Goal: Task Accomplishment & Management: Complete application form

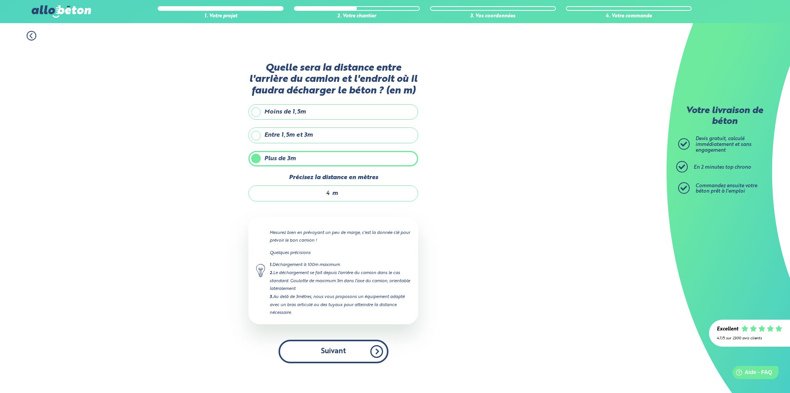
click at [350, 349] on button "Suivant" at bounding box center [333, 351] width 110 height 24
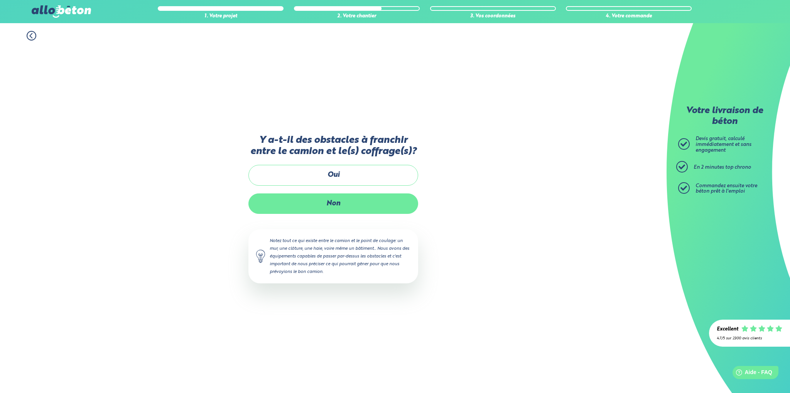
click at [329, 201] on label "Non" at bounding box center [333, 203] width 170 height 20
click at [0, 0] on input "Non" at bounding box center [0, 0] width 0 height 0
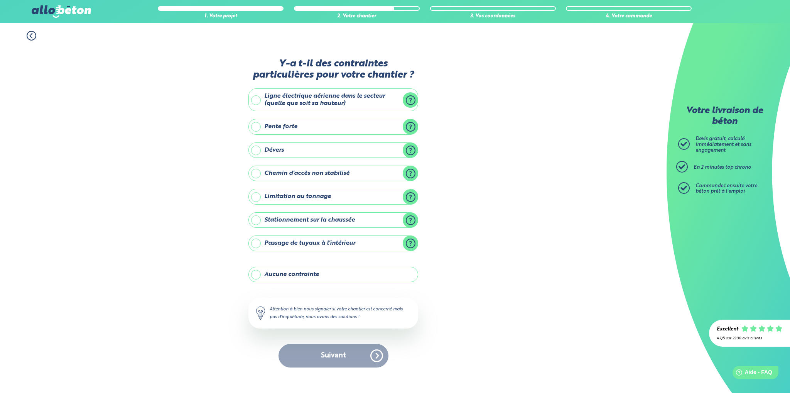
click at [256, 272] on label "Aucune contrainte" at bounding box center [333, 273] width 170 height 15
click at [0, 0] on input "Aucune contrainte" at bounding box center [0, 0] width 0 height 0
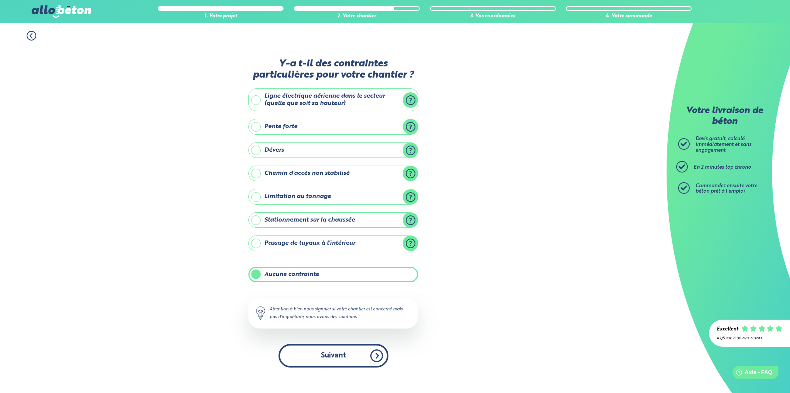
click at [340, 353] on button "Suivant" at bounding box center [333, 356] width 110 height 24
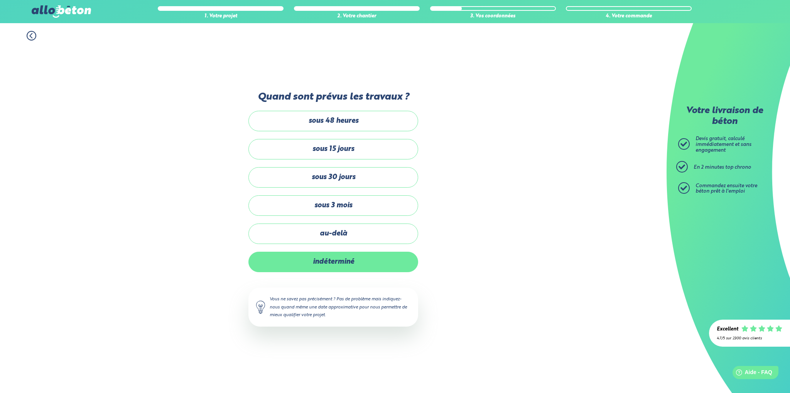
click at [308, 261] on label "indéterminé" at bounding box center [333, 261] width 170 height 20
click at [0, 0] on input "indéterminé" at bounding box center [0, 0] width 0 height 0
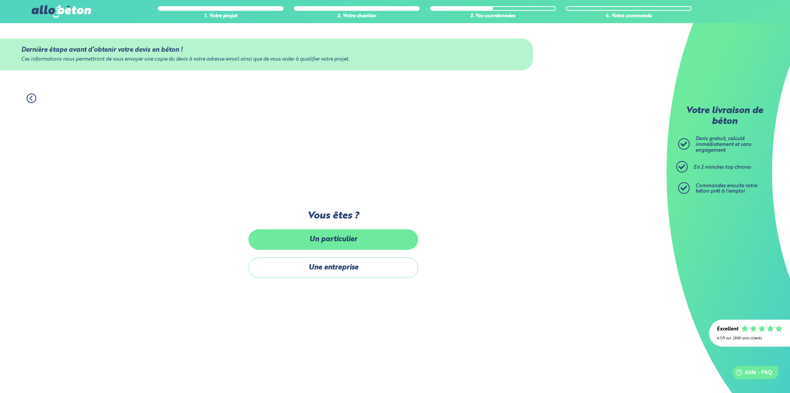
click at [305, 237] on label "Un particulier" at bounding box center [333, 239] width 170 height 20
click at [0, 0] on input "Un particulier" at bounding box center [0, 0] width 0 height 0
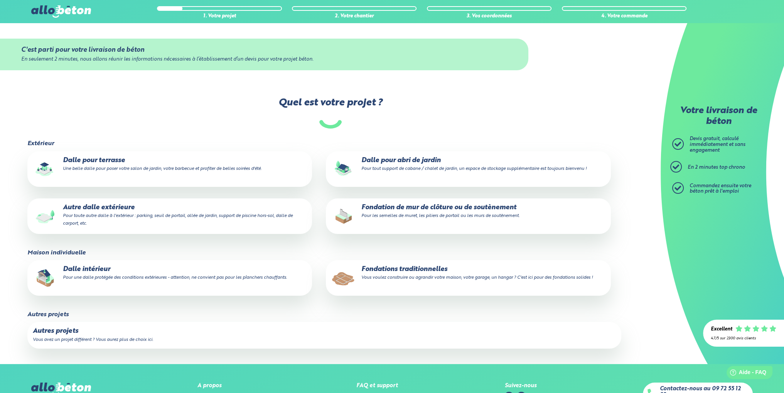
click at [392, 162] on p "Dalle pour abri de jardin Pour tout support de cabane / chalet de jardin, un es…" at bounding box center [468, 164] width 274 height 15
click at [0, 0] on input "Dalle pour abri de jardin Pour tout support de cabane / chalet de jardin, un es…" at bounding box center [0, 0] width 0 height 0
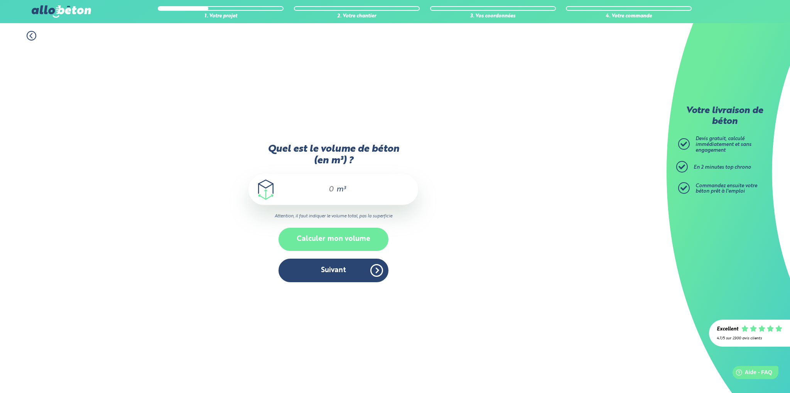
click at [330, 236] on button "Calculer mon volume" at bounding box center [333, 239] width 110 height 23
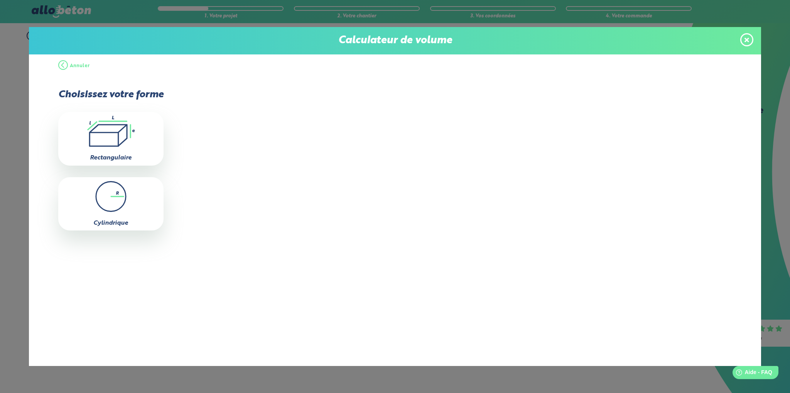
click at [101, 136] on icon ".icon-calc-rectanglea{fill:none;stroke-linecap:round;stroke-width:3px;stroke:#6…" at bounding box center [111, 131] width 98 height 31
type input "0"
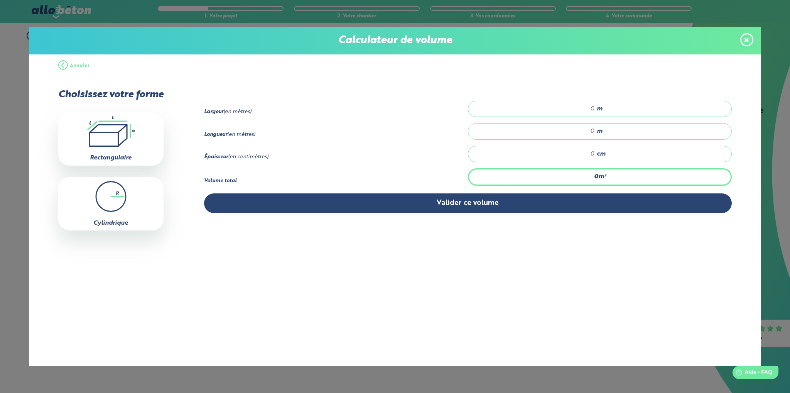
click at [593, 107] on input "number" at bounding box center [535, 109] width 119 height 8
type input "5"
click at [593, 132] on input "number" at bounding box center [535, 131] width 119 height 8
type input "6.5"
click at [593, 152] on input "number" at bounding box center [535, 154] width 119 height 8
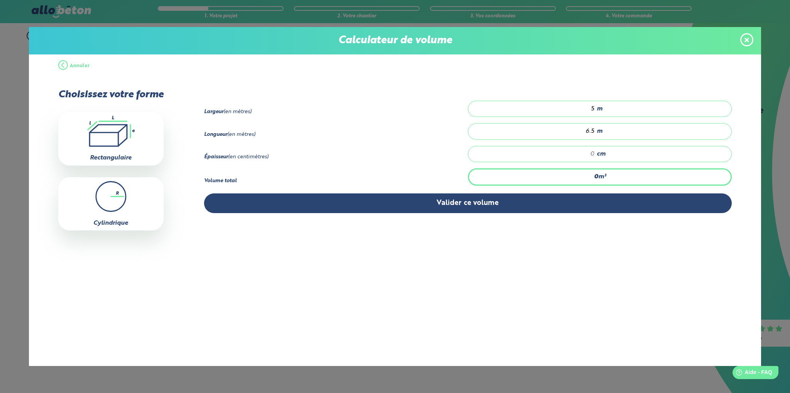
type input "0.325"
type input "1"
type input "3.25"
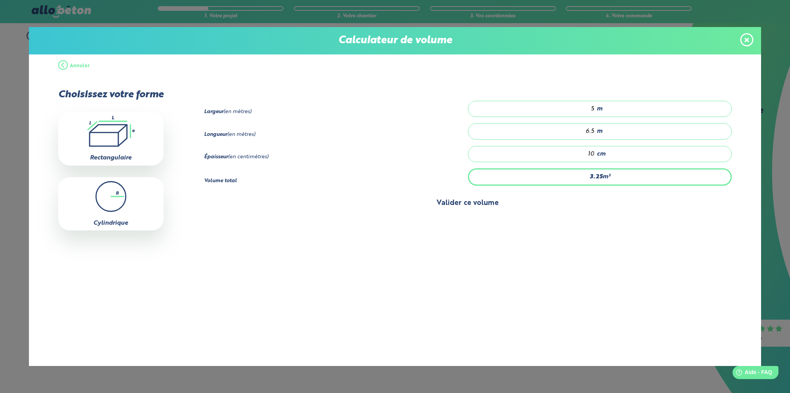
type input "10"
click at [469, 202] on button "Valider ce volume" at bounding box center [468, 203] width 528 height 20
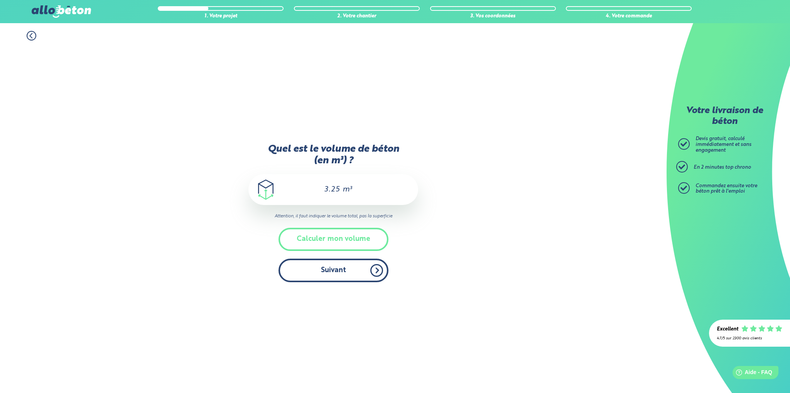
click at [325, 271] on button "Suivant" at bounding box center [333, 270] width 110 height 24
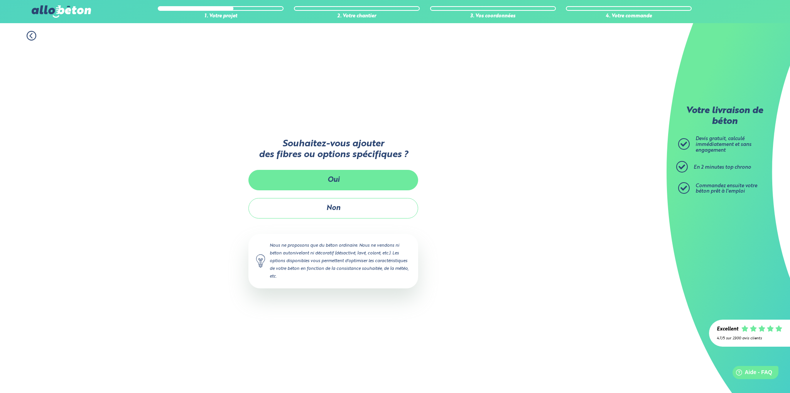
click at [322, 176] on button "Oui" at bounding box center [333, 180] width 170 height 20
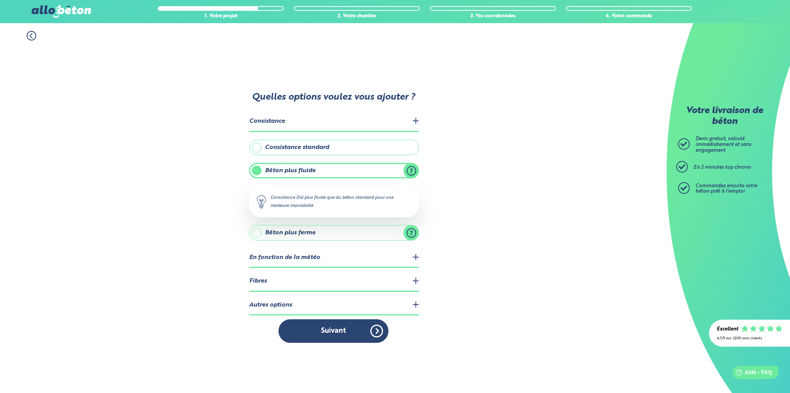
click at [334, 172] on label "Béton plus fluide" at bounding box center [334, 170] width 170 height 15
click at [0, 0] on input "Béton plus fluide" at bounding box center [0, 0] width 0 height 0
click at [414, 280] on legend "Fibres" at bounding box center [334, 281] width 170 height 20
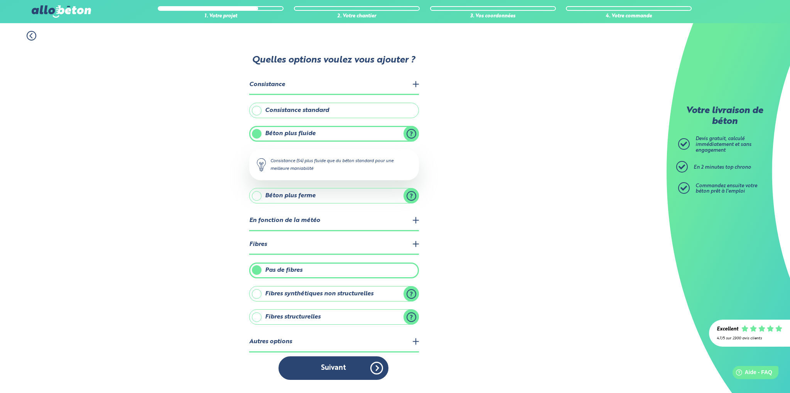
click at [379, 295] on label "Fibres synthétiques non structurelles" at bounding box center [334, 293] width 170 height 15
click at [0, 0] on input "Fibres synthétiques non structurelles" at bounding box center [0, 0] width 0 height 0
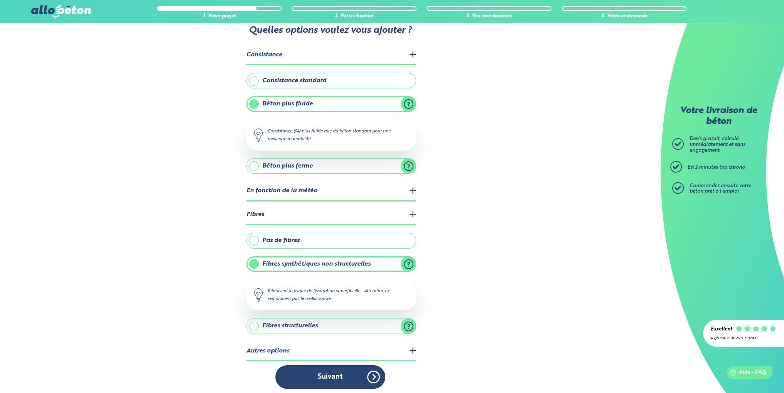
scroll to position [25, 0]
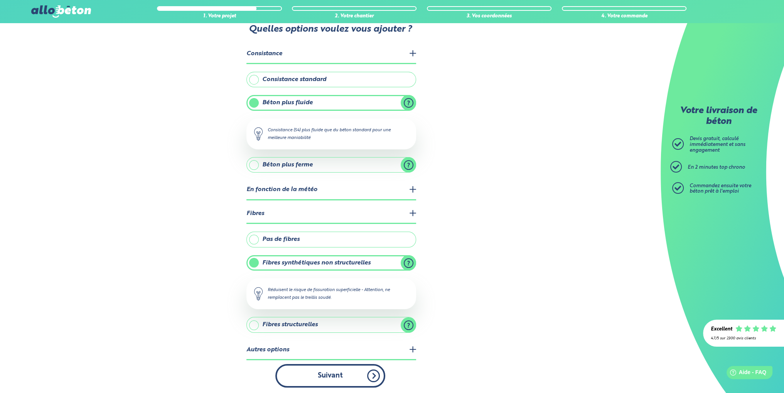
click at [333, 378] on button "Suivant" at bounding box center [330, 376] width 110 height 24
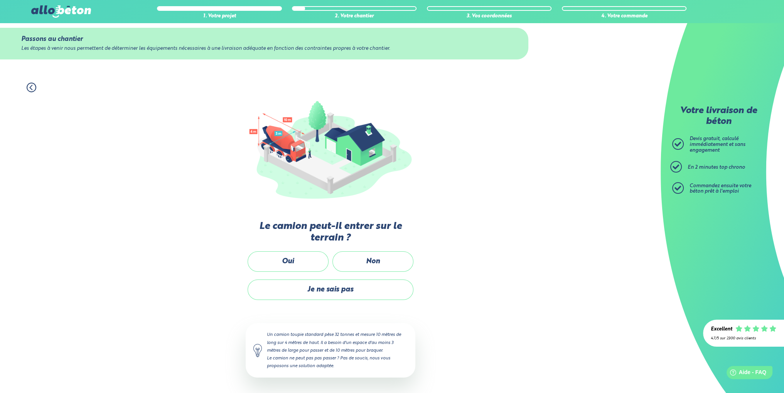
scroll to position [10, 0]
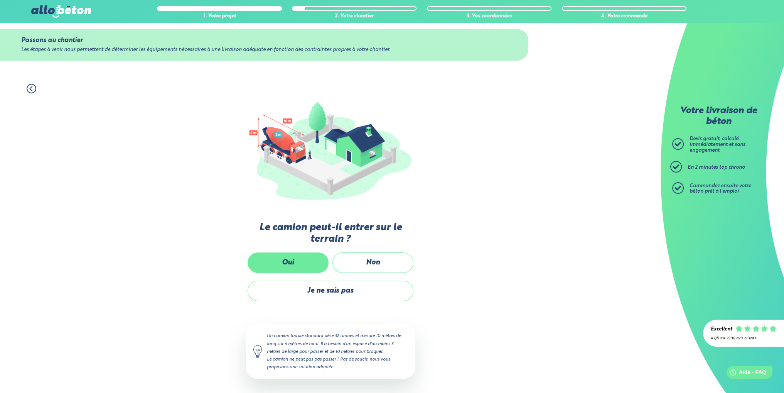
click at [293, 259] on label "Oui" at bounding box center [288, 262] width 81 height 20
click at [0, 0] on input "Oui" at bounding box center [0, 0] width 0 height 0
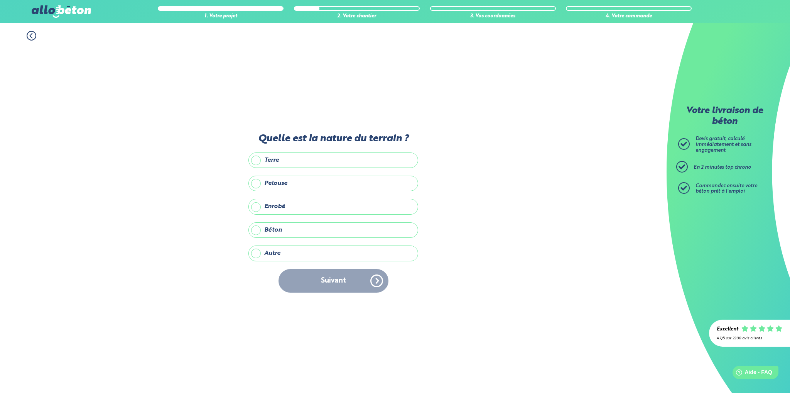
click at [257, 207] on label "Enrobé" at bounding box center [333, 206] width 170 height 15
click at [0, 0] on input "Enrobé" at bounding box center [0, 0] width 0 height 0
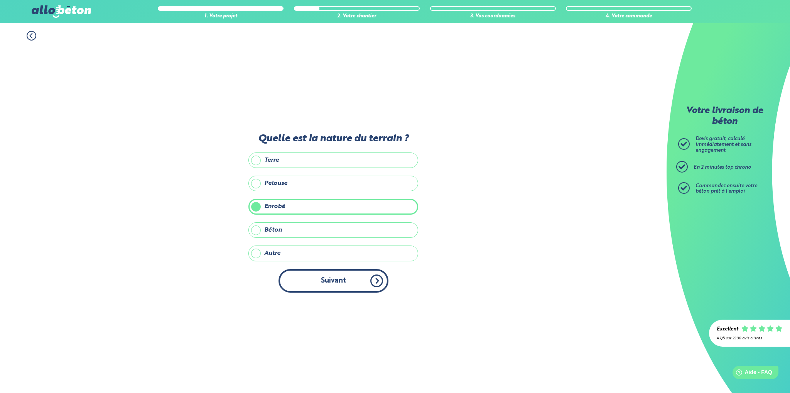
click at [355, 283] on button "Suivant" at bounding box center [333, 281] width 110 height 24
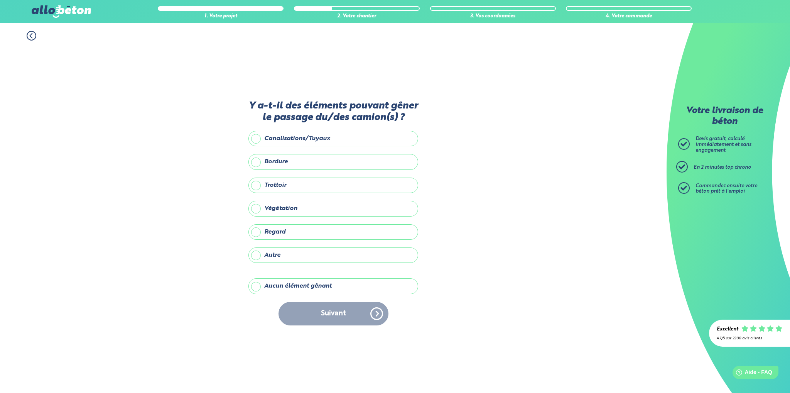
click at [256, 287] on label "Aucun élément gênant" at bounding box center [333, 285] width 170 height 15
click at [0, 0] on input "Aucun élément gênant" at bounding box center [0, 0] width 0 height 0
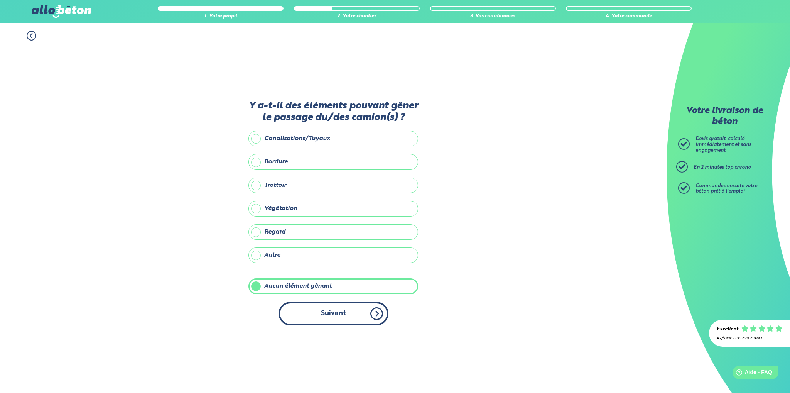
click at [351, 306] on button "Suivant" at bounding box center [333, 314] width 110 height 24
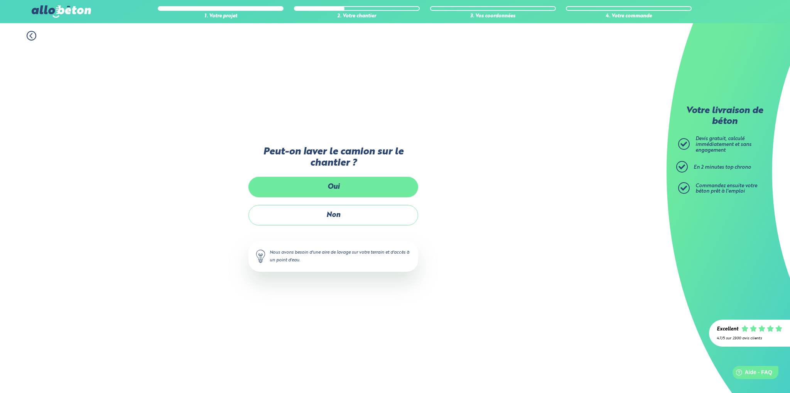
click at [342, 189] on label "Oui" at bounding box center [333, 187] width 170 height 20
click at [0, 0] on input "Oui" at bounding box center [0, 0] width 0 height 0
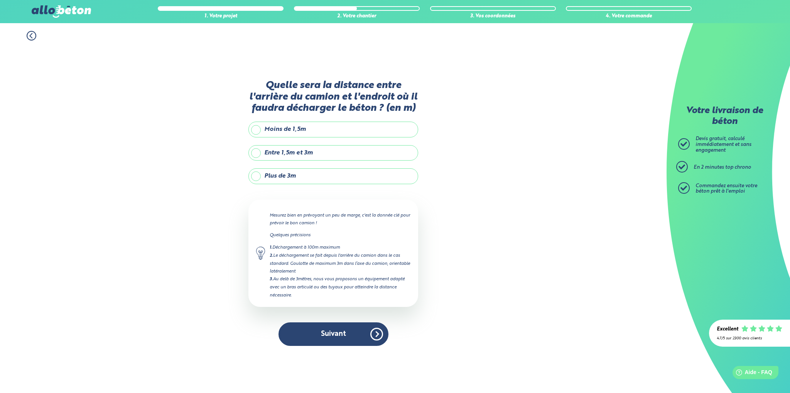
click at [255, 177] on label "Plus de 3m" at bounding box center [333, 175] width 170 height 15
click at [0, 0] on input "Plus de 3m" at bounding box center [0, 0] width 0 height 0
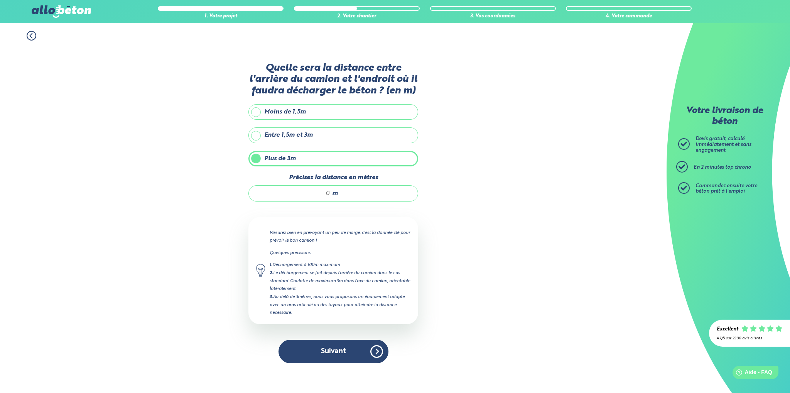
click at [330, 193] on input "Précisez la distance en mètres" at bounding box center [293, 193] width 74 height 8
type input "5"
click at [330, 352] on button "Suivant" at bounding box center [333, 351] width 110 height 24
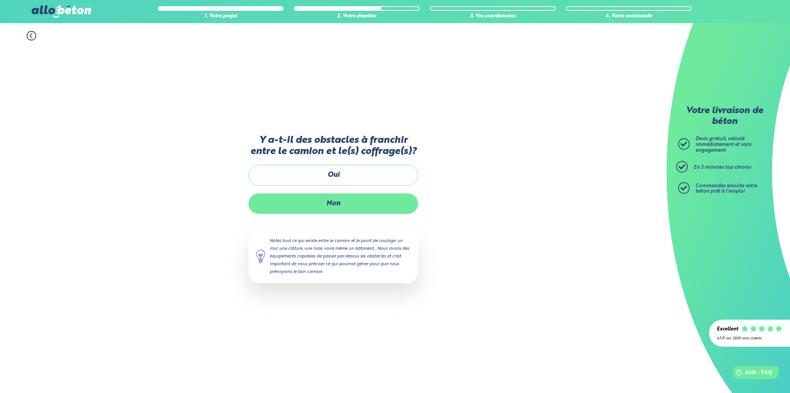
click at [326, 201] on label "Non" at bounding box center [333, 203] width 170 height 20
click at [0, 0] on input "Non" at bounding box center [0, 0] width 0 height 0
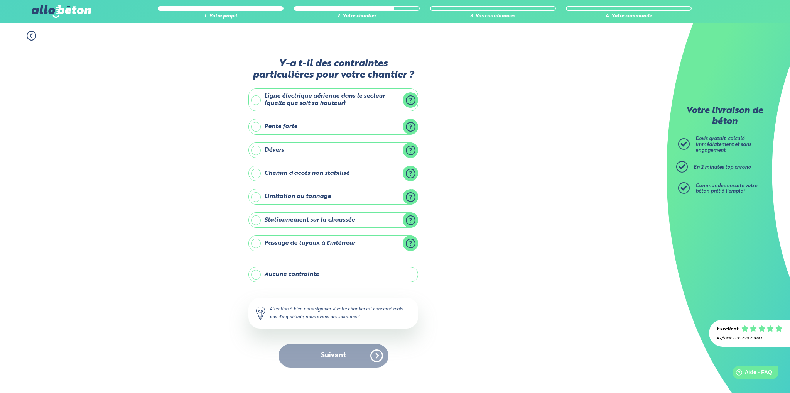
click at [254, 272] on label "Aucune contrainte" at bounding box center [333, 273] width 170 height 15
click at [0, 0] on input "Aucune contrainte" at bounding box center [0, 0] width 0 height 0
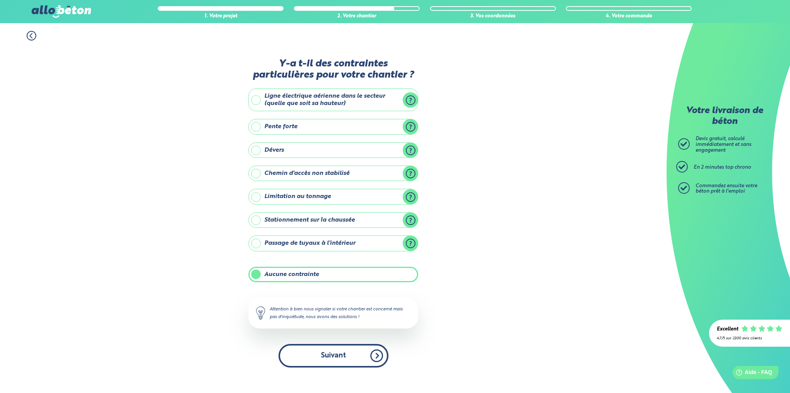
click at [330, 356] on button "Suivant" at bounding box center [333, 356] width 110 height 24
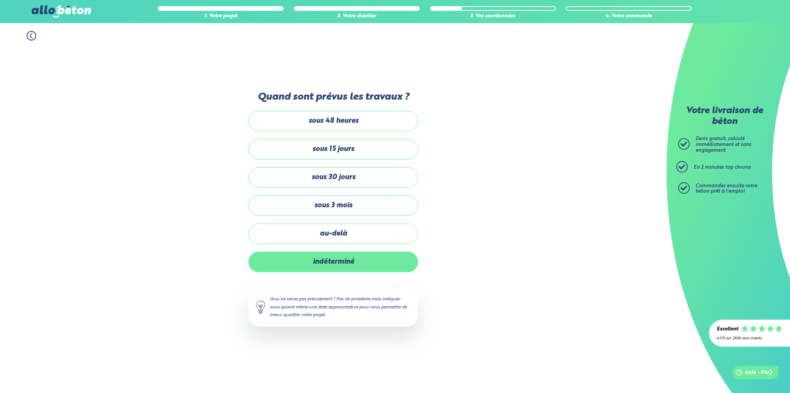
click at [320, 263] on label "indéterminé" at bounding box center [333, 261] width 170 height 20
click at [0, 0] on input "indéterminé" at bounding box center [0, 0] width 0 height 0
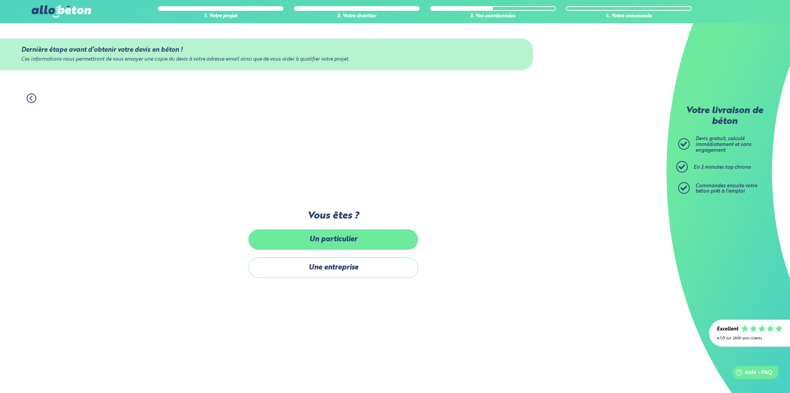
click at [318, 239] on label "Un particulier" at bounding box center [333, 239] width 170 height 20
click at [0, 0] on input "Un particulier" at bounding box center [0, 0] width 0 height 0
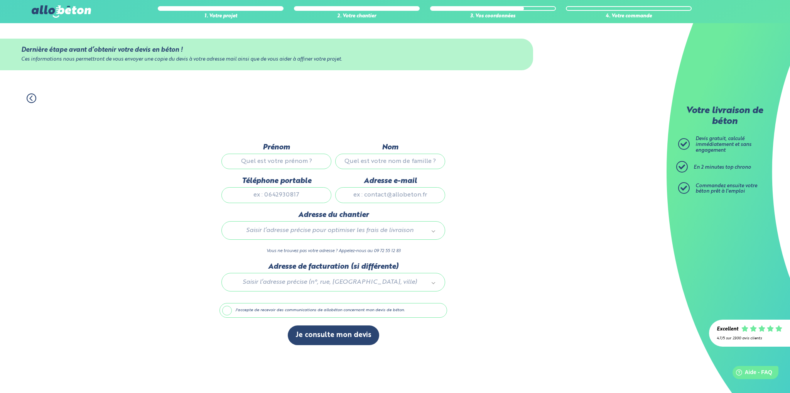
click at [249, 160] on input "Prénom" at bounding box center [276, 160] width 110 height 15
type input "yves"
click at [378, 161] on input "Nom" at bounding box center [390, 160] width 110 height 15
type input "Tatu"
click at [257, 199] on input "Téléphone portable" at bounding box center [276, 194] width 110 height 15
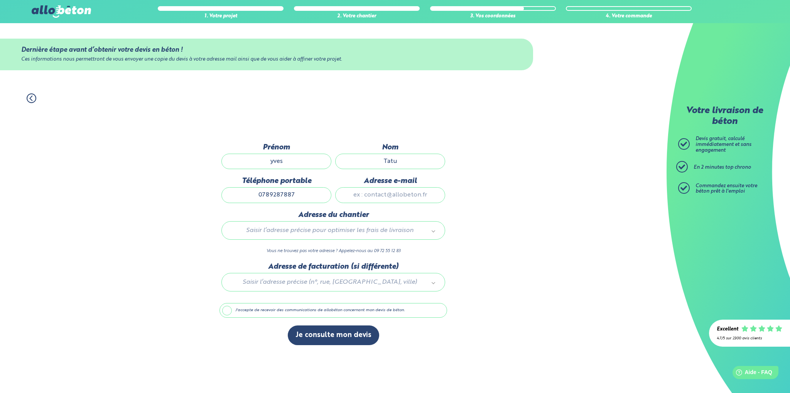
type input "0789287887"
click at [353, 198] on input "Adresse e-mail" at bounding box center [390, 194] width 110 height 15
type input "yves.tatu@wanadoo.fr"
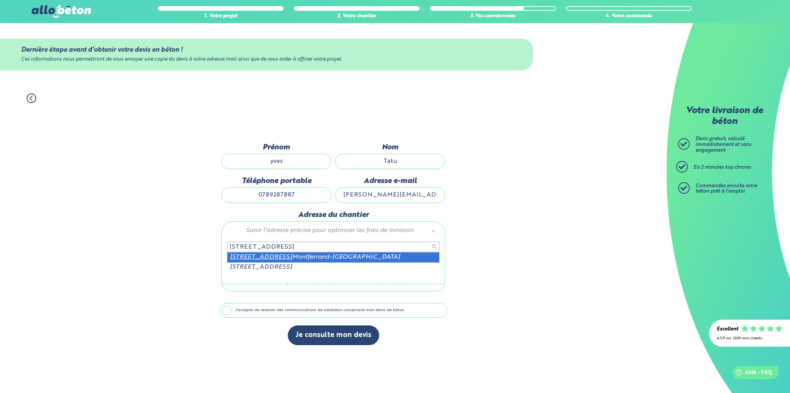
type input "8 rue des salines 25320"
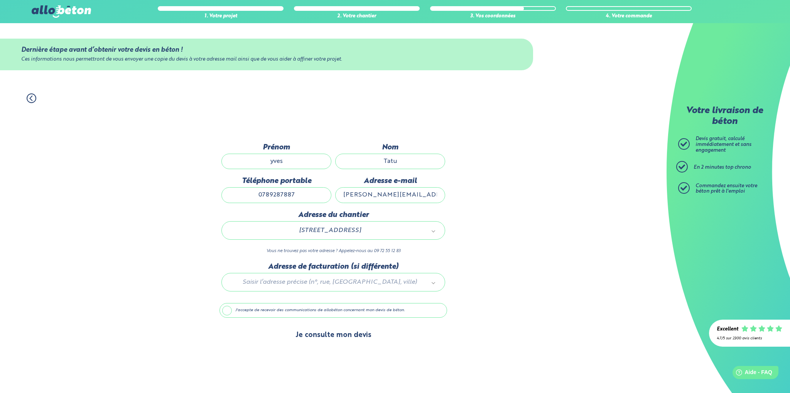
click at [344, 336] on button "Je consulte mon devis" at bounding box center [333, 335] width 91 height 20
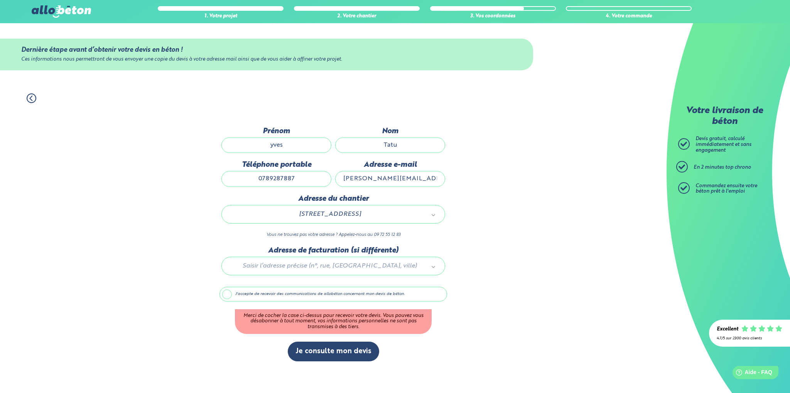
click at [229, 293] on label "J'accepte de recevoir des communications de allobéton concernant mon devis de b…" at bounding box center [333, 294] width 228 height 15
click at [0, 0] on input "J'accepte de recevoir des communications de allobéton concernant mon devis de b…" at bounding box center [0, 0] width 0 height 0
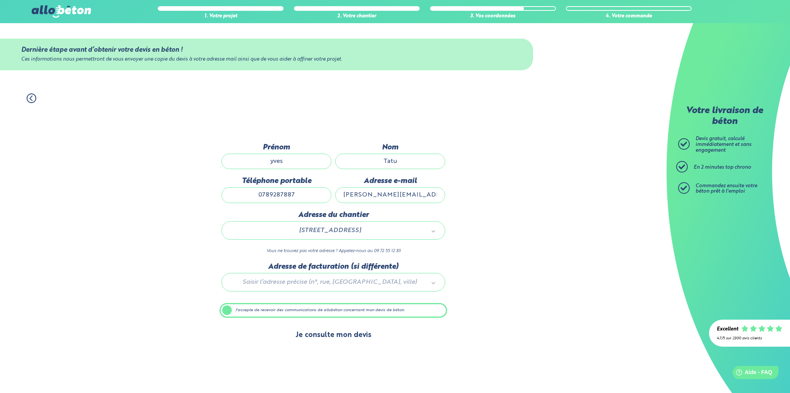
click at [319, 333] on button "Je consulte mon devis" at bounding box center [333, 335] width 91 height 20
